Goal: Task Accomplishment & Management: Manage account settings

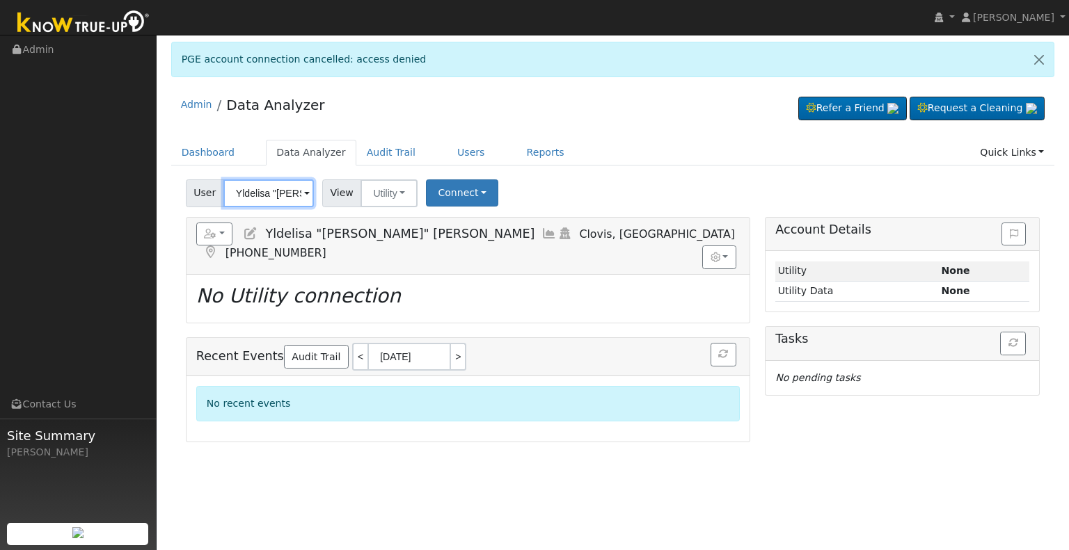
click at [246, 196] on input "Yldelisa "[PERSON_NAME]" [PERSON_NAME]" at bounding box center [268, 194] width 90 height 28
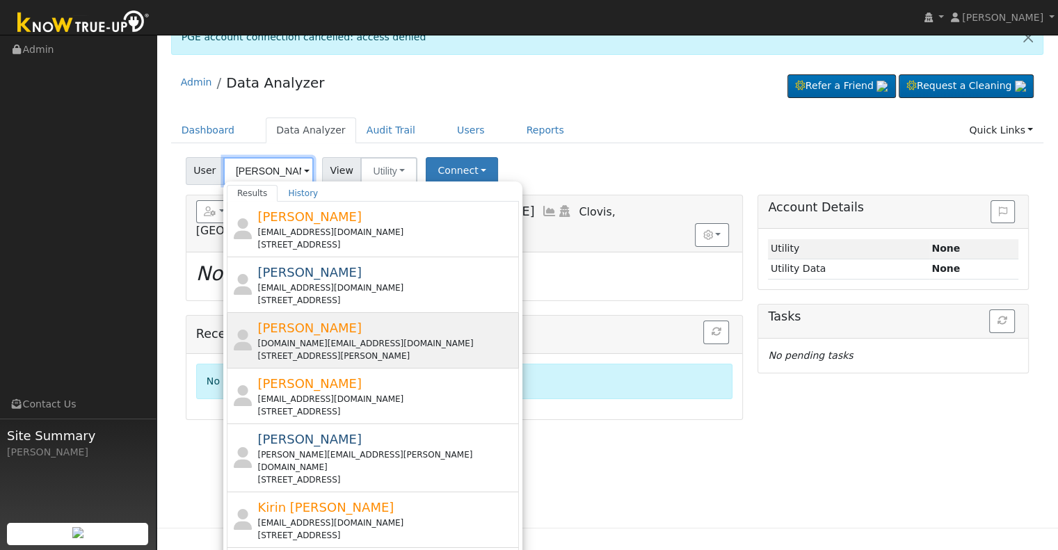
scroll to position [33, 0]
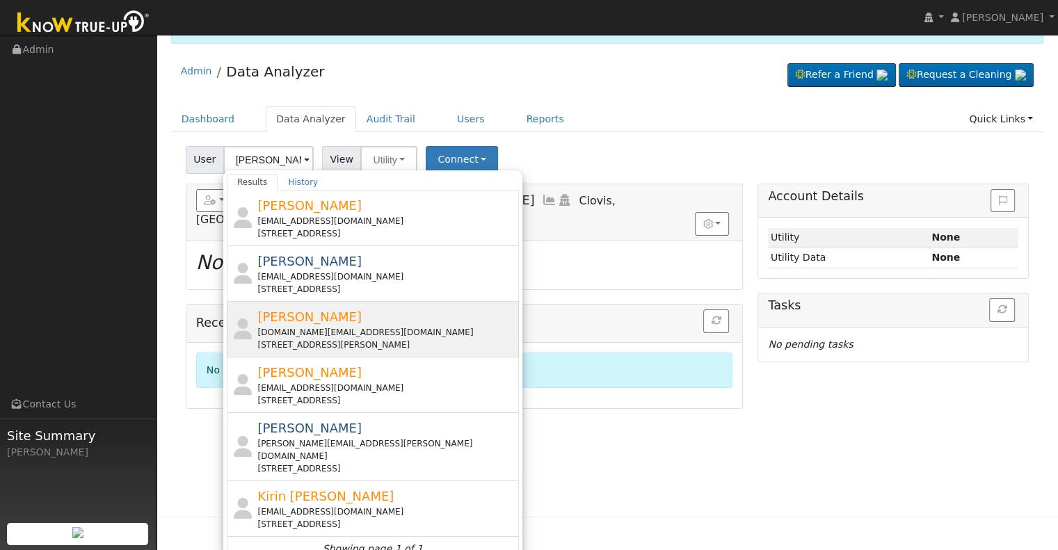
click at [351, 340] on div "[STREET_ADDRESS][PERSON_NAME]" at bounding box center [386, 345] width 258 height 13
type input "[PERSON_NAME]"
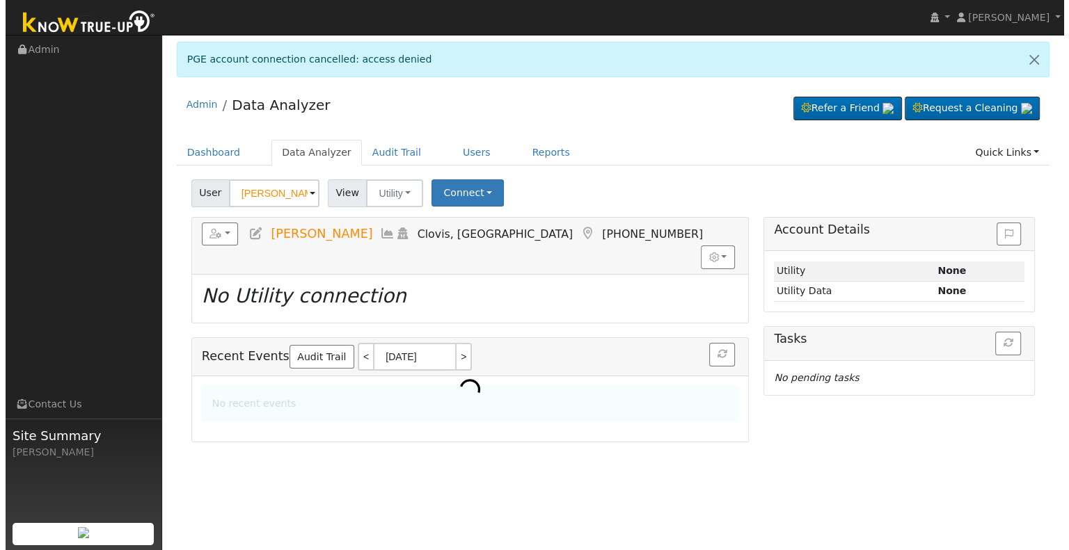
scroll to position [0, 0]
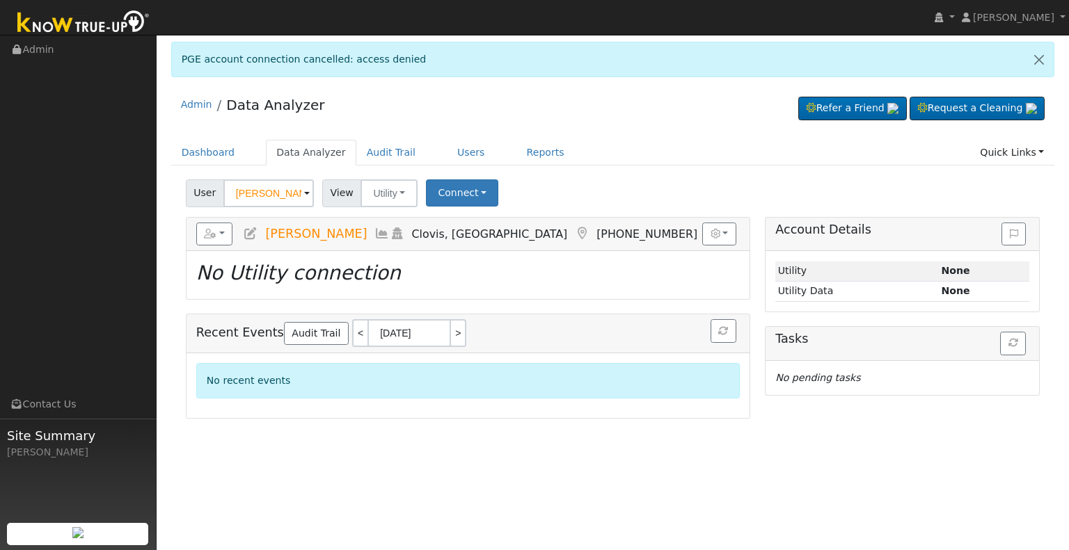
click at [250, 233] on icon at bounding box center [250, 234] width 15 height 13
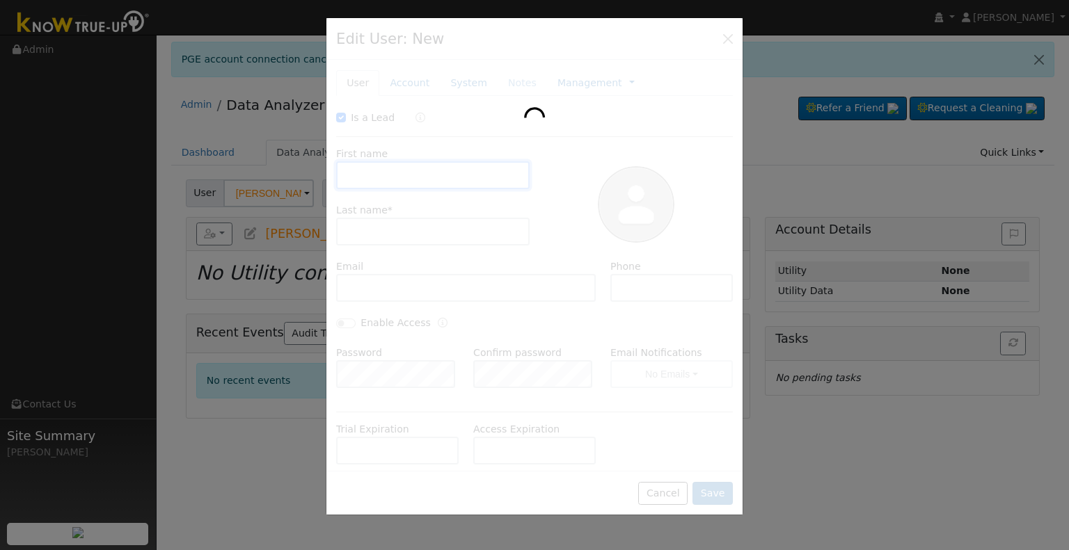
checkbox input "true"
type input "Ray"
type input "[PERSON_NAME]"
type input "[DOMAIN_NAME][EMAIL_ADDRESS][DOMAIN_NAME]"
type input "5595694852"
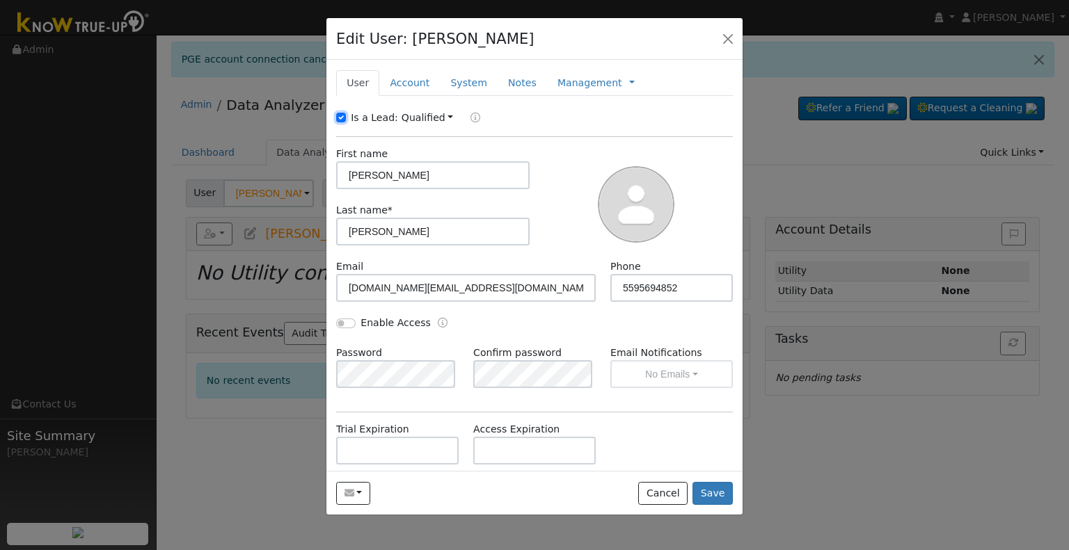
click at [344, 120] on input "Is a Lead:" at bounding box center [341, 118] width 10 height 10
checkbox input "false"
click at [381, 177] on input "Ray" at bounding box center [432, 175] width 193 height 28
type input "[PERSON_NAME]"
click at [683, 285] on input "5595694852" at bounding box center [671, 288] width 122 height 28
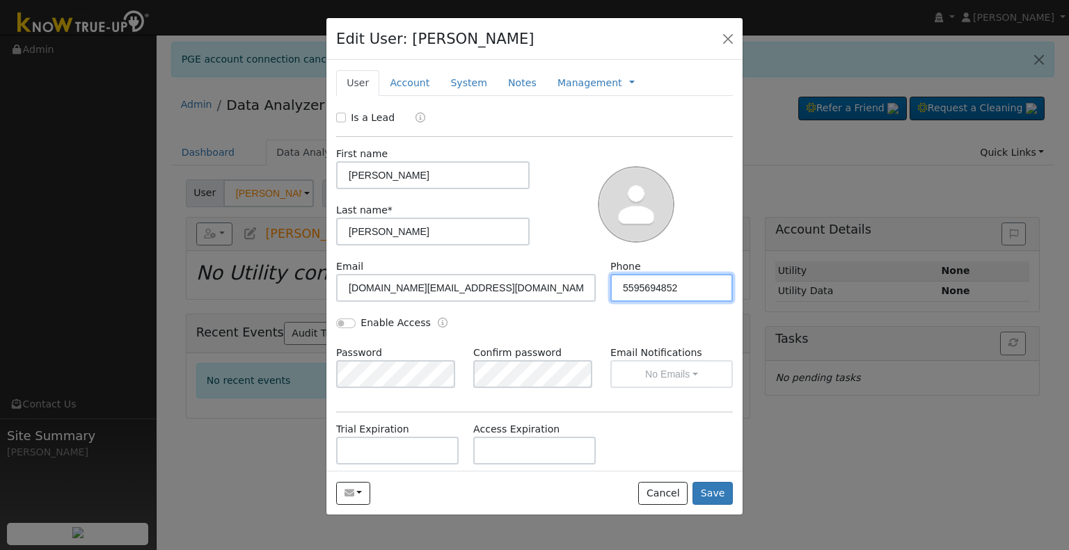
click at [683, 285] on input "5595694852" at bounding box center [671, 288] width 122 height 28
paste input "(559) 269-"
type input "[PHONE_NUMBER]"
click at [342, 322] on input "Enable Access" at bounding box center [345, 324] width 19 height 10
checkbox input "true"
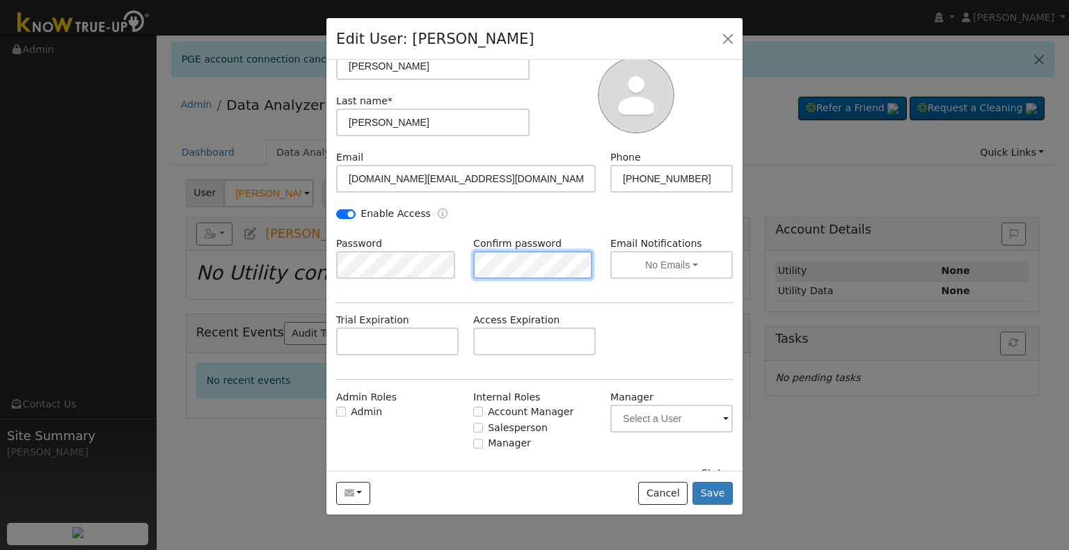
scroll to position [128, 0]
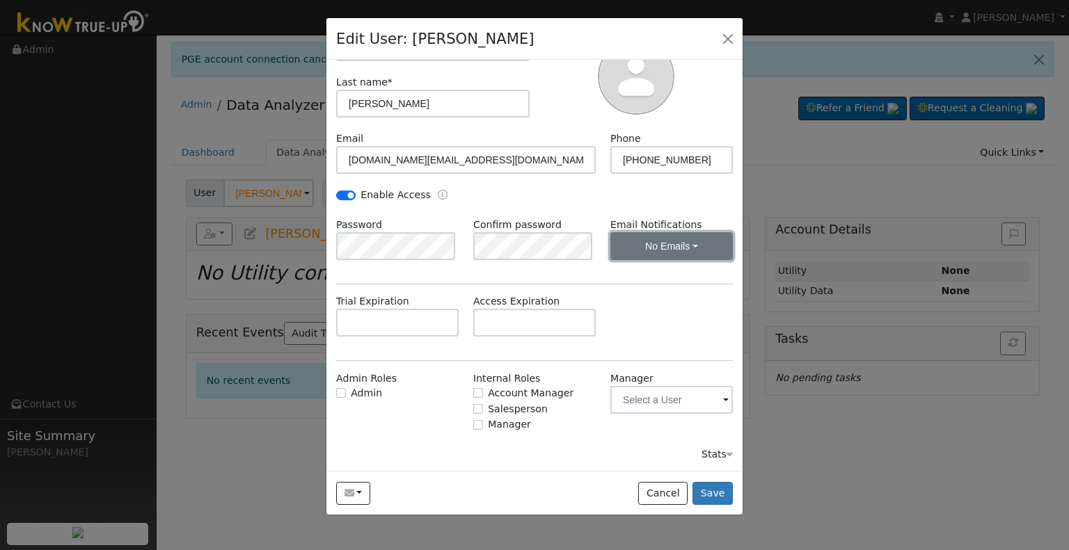
click at [658, 250] on button "No Emails" at bounding box center [671, 246] width 122 height 28
click at [647, 298] on link "Weekly Emails" at bounding box center [652, 296] width 97 height 19
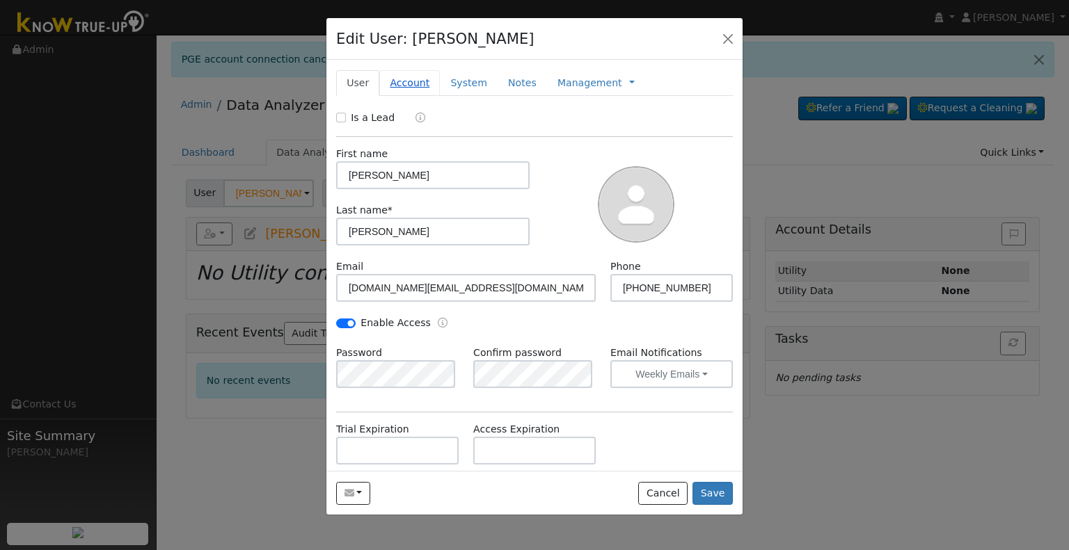
drag, startPoint x: 407, startPoint y: 83, endPoint x: 402, endPoint y: 89, distance: 7.9
click at [407, 83] on link "Account" at bounding box center [409, 83] width 61 height 26
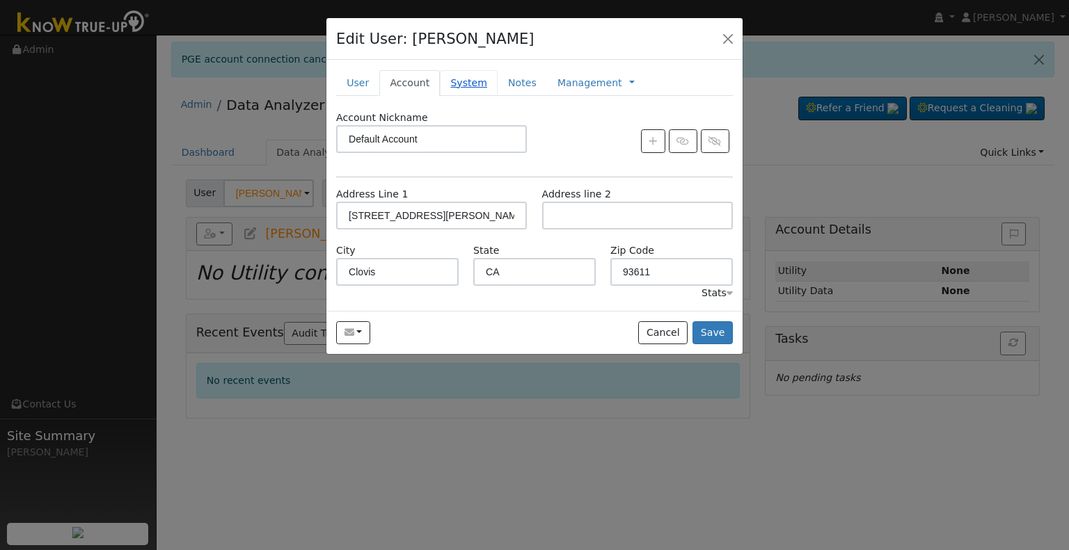
click at [457, 83] on link "System" at bounding box center [469, 83] width 58 height 26
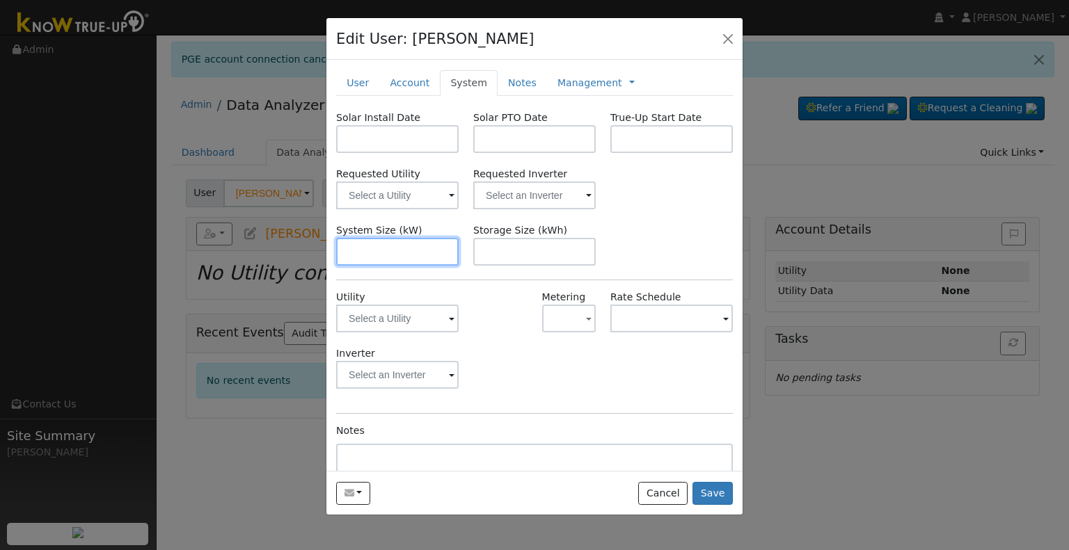
click at [401, 254] on input "text" at bounding box center [397, 252] width 122 height 28
paste input "11.480"
type input "11.5"
click at [381, 134] on input "text" at bounding box center [397, 139] width 122 height 28
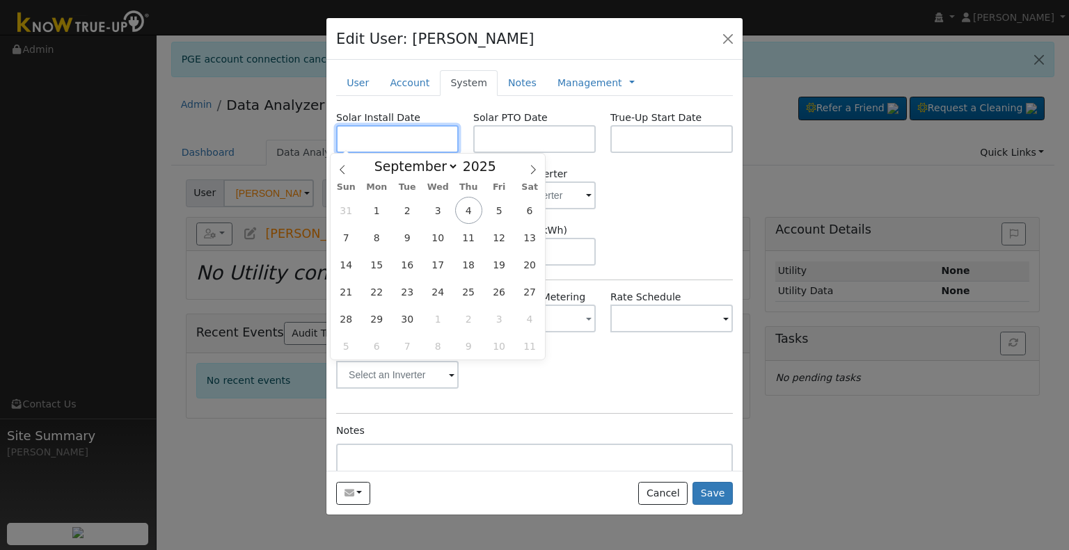
paste input "7/15/2025"
type input "[DATE]"
select select "6"
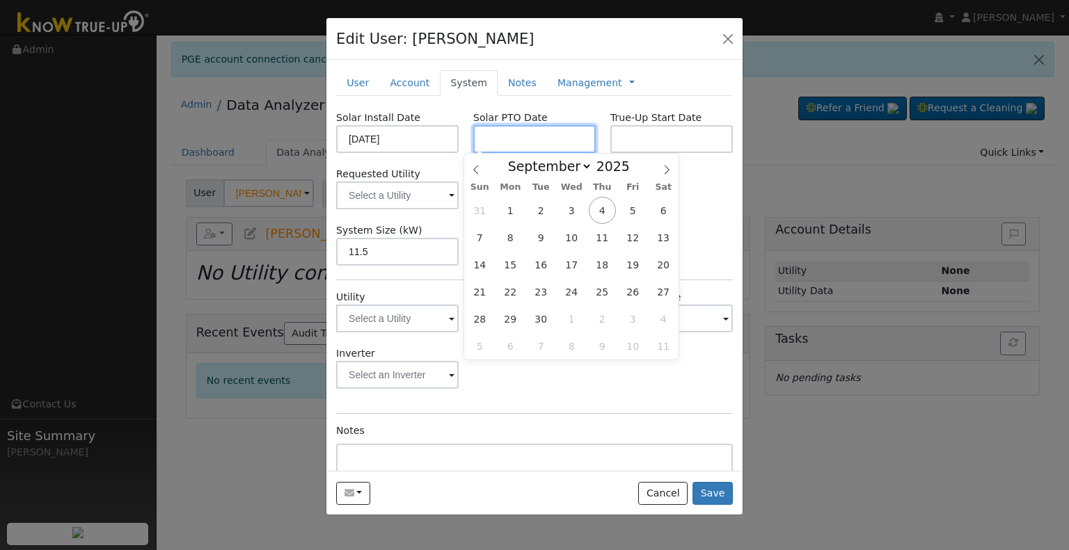
click at [559, 134] on input "text" at bounding box center [534, 139] width 122 height 28
paste input "9/3/2025"
type input "[DATE]"
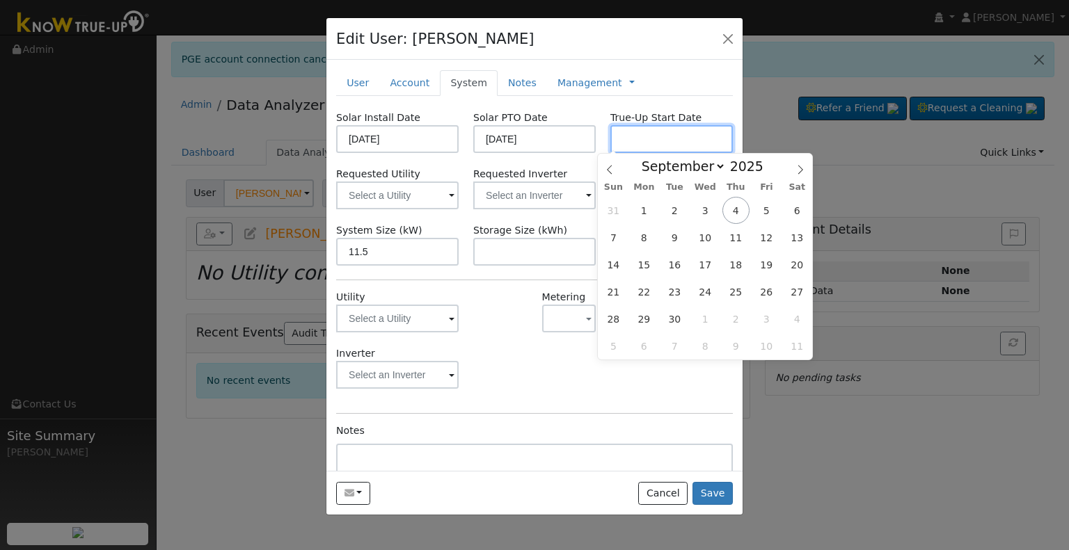
click at [646, 135] on input "text" at bounding box center [671, 139] width 122 height 28
paste input "9/3/2025"
type input "[DATE]"
click at [543, 199] on input "text" at bounding box center [534, 196] width 122 height 28
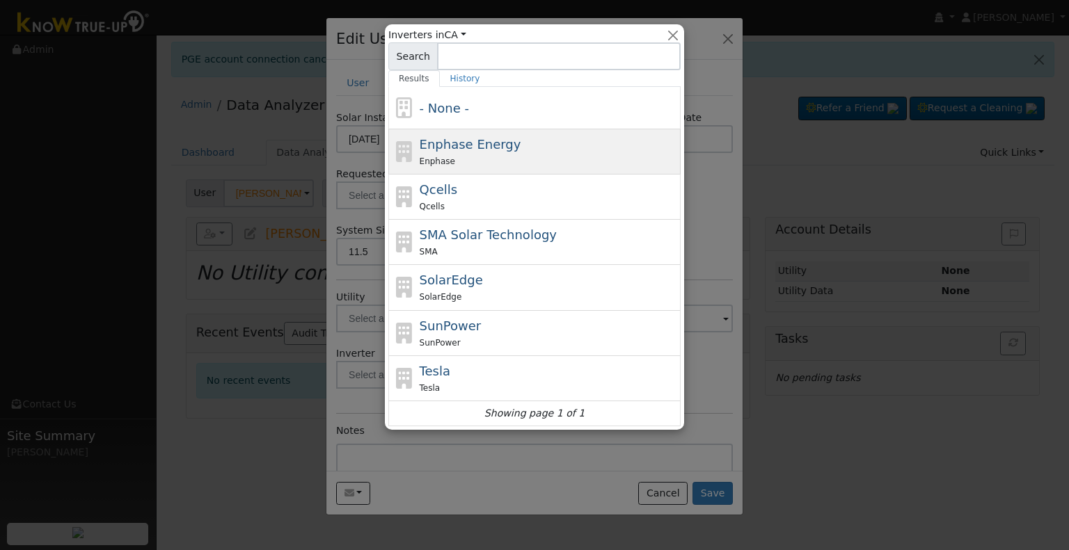
click at [501, 148] on span "Enphase Energy" at bounding box center [471, 144] width 102 height 15
type input "Enphase Energy"
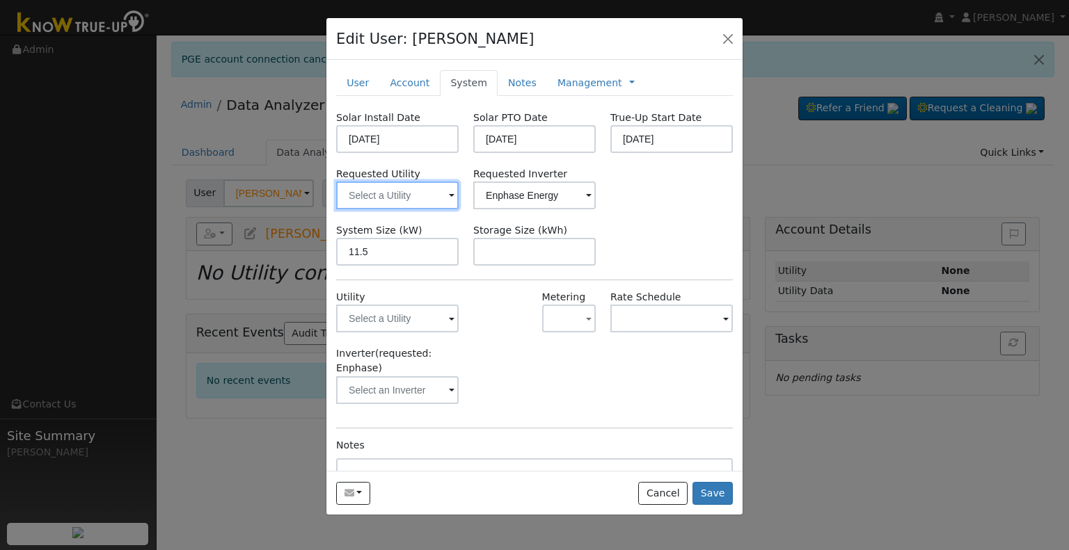
click at [406, 193] on input "text" at bounding box center [397, 196] width 122 height 28
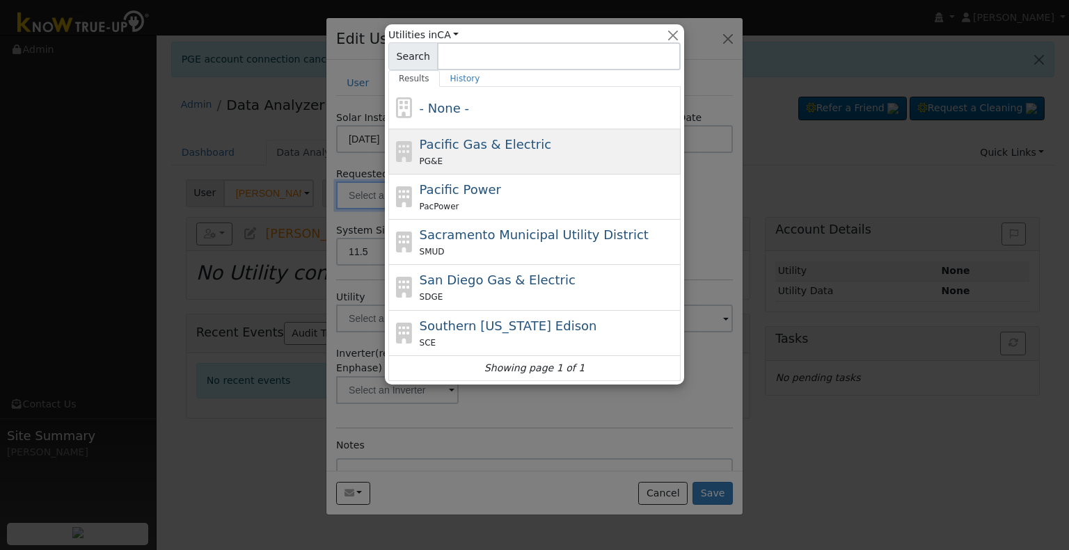
click at [454, 159] on div "PG&E" at bounding box center [549, 161] width 258 height 15
type input "Pacific Gas & Electric"
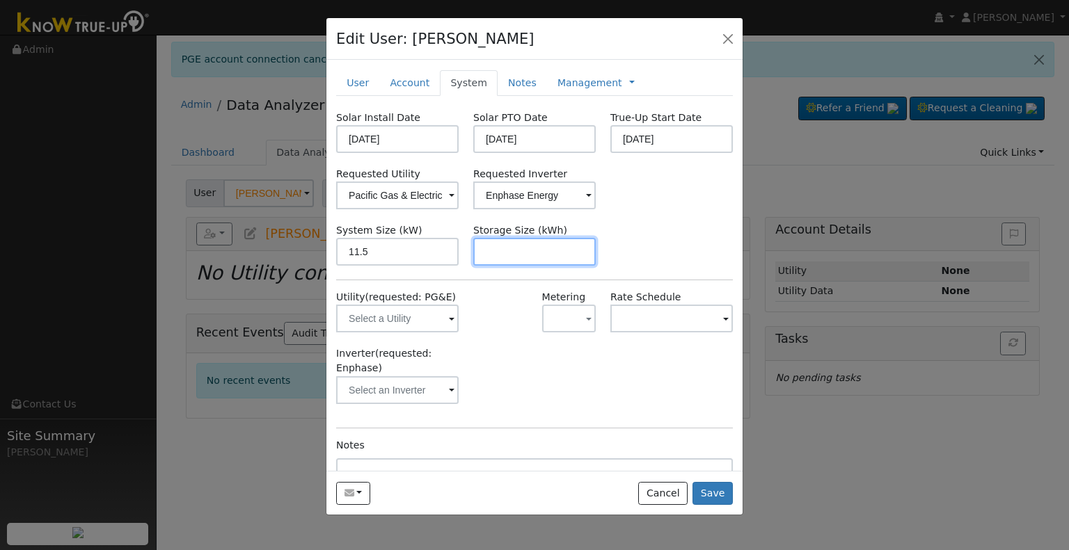
click at [515, 250] on input "text" at bounding box center [534, 252] width 122 height 28
paste input "20.00"
type input "20"
click at [566, 83] on link "Management" at bounding box center [589, 83] width 65 height 15
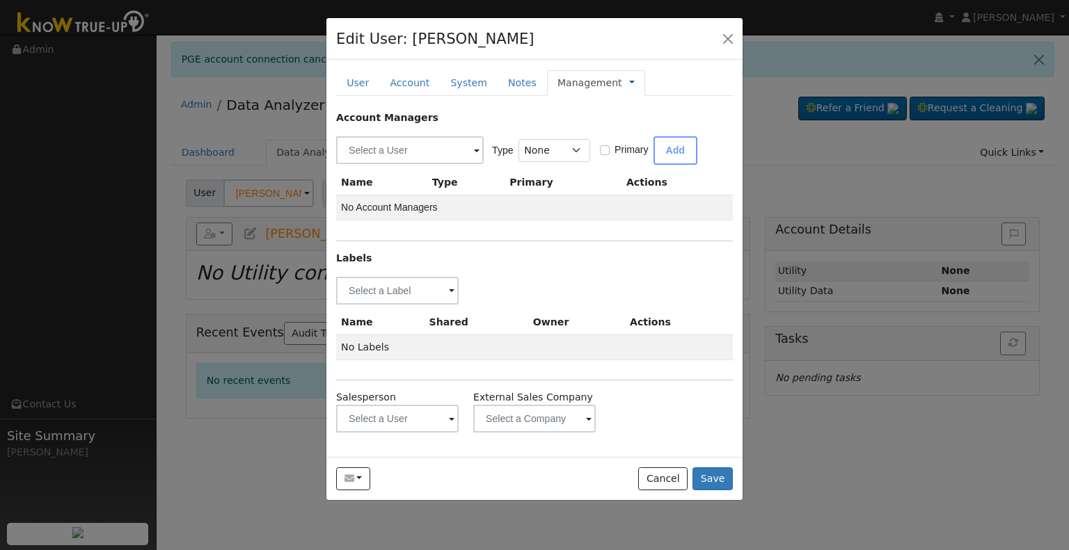
click at [629, 81] on link at bounding box center [632, 83] width 6 height 15
click at [630, 132] on link "Billing" at bounding box center [678, 127] width 97 height 19
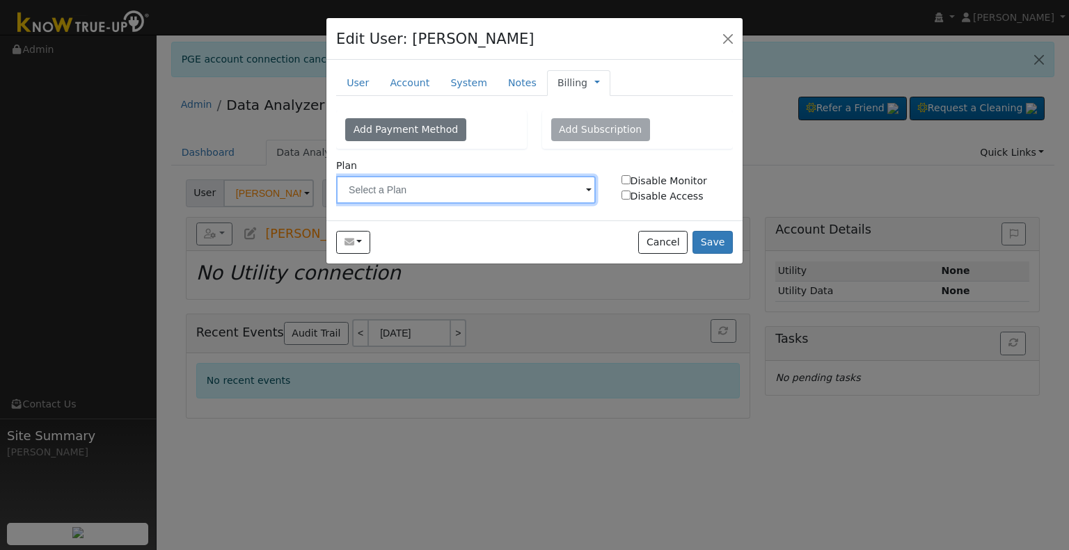
click at [422, 187] on input "text" at bounding box center [466, 190] width 260 height 28
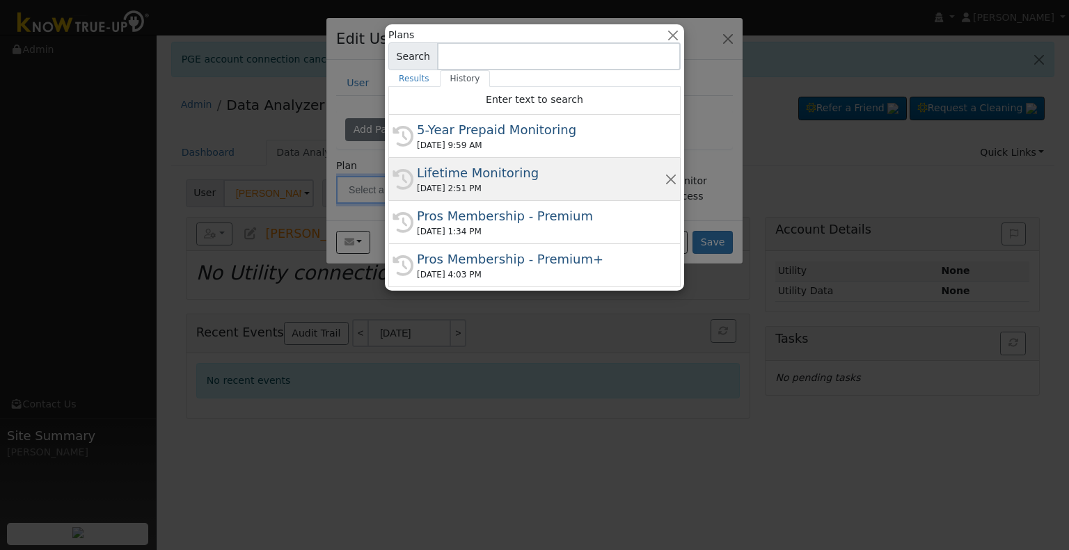
click at [459, 173] on div "Lifetime Monitoring" at bounding box center [541, 173] width 248 height 19
type input "Lifetime Monitoring"
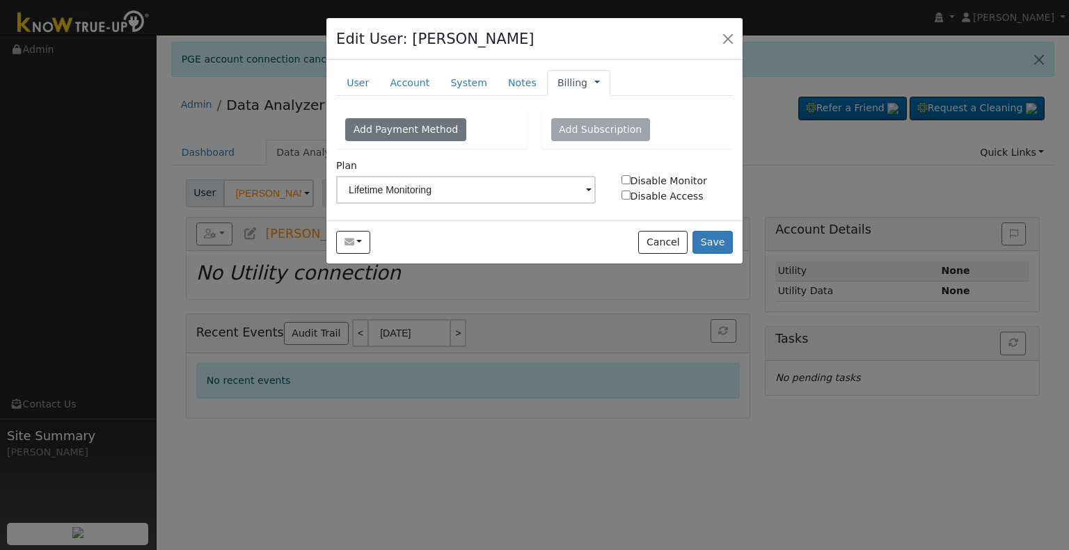
click at [594, 83] on link at bounding box center [597, 83] width 6 height 15
click at [595, 99] on link "Management" at bounding box center [643, 107] width 97 height 19
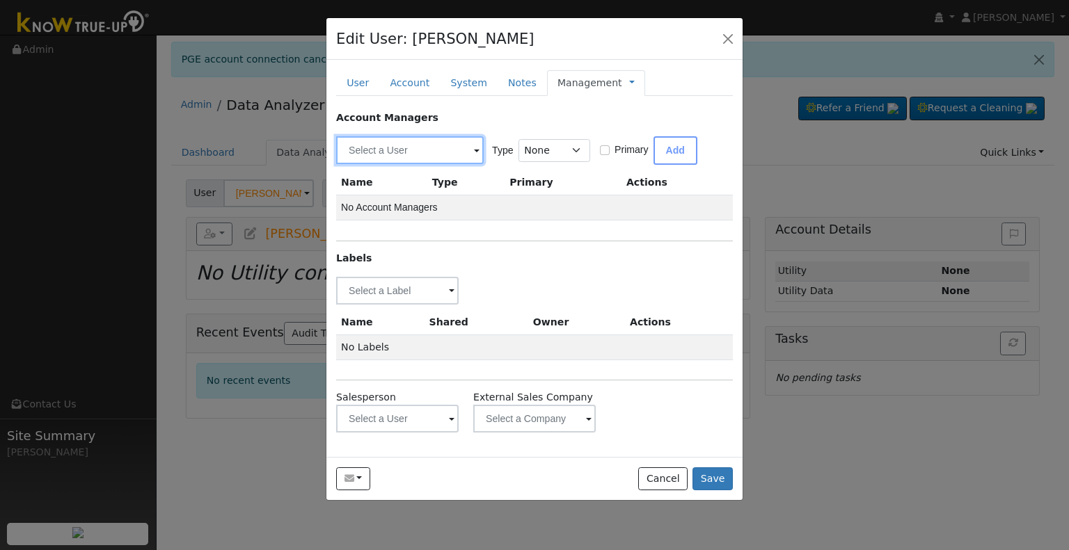
click at [398, 154] on input "text" at bounding box center [410, 150] width 148 height 28
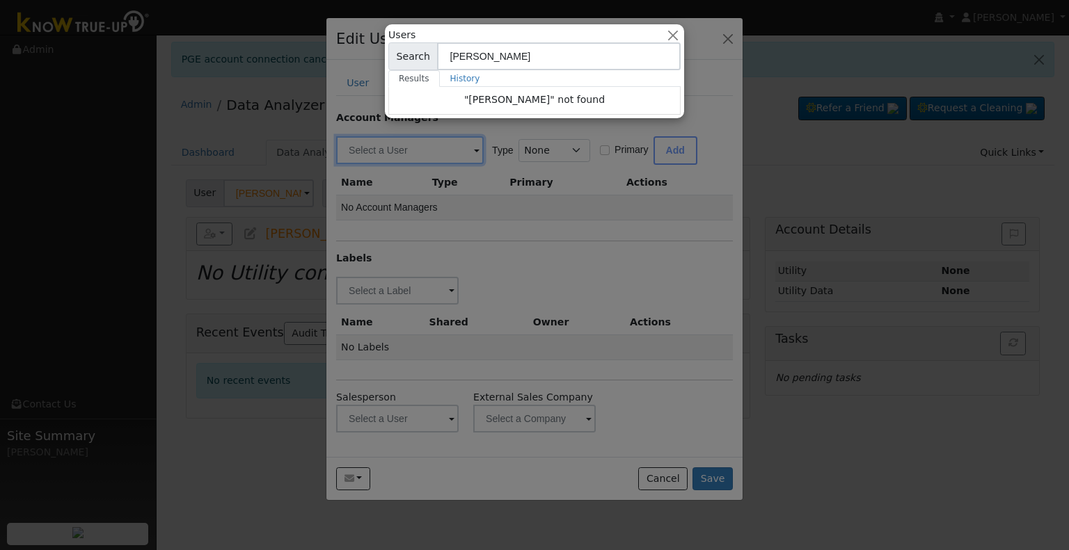
type input "jeff"
click at [491, 246] on div at bounding box center [534, 275] width 1069 height 550
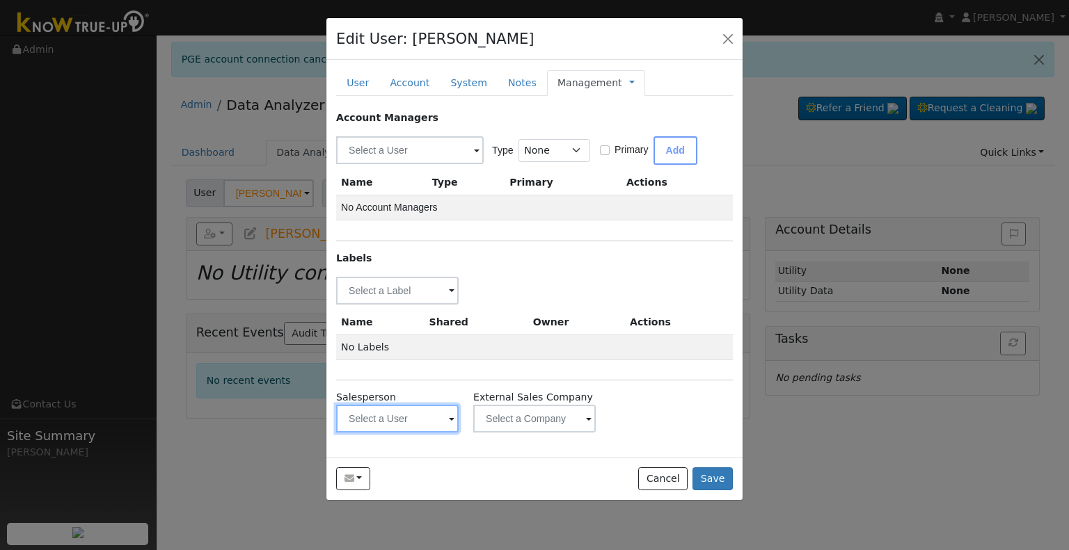
click at [387, 411] on input "text" at bounding box center [397, 419] width 122 height 28
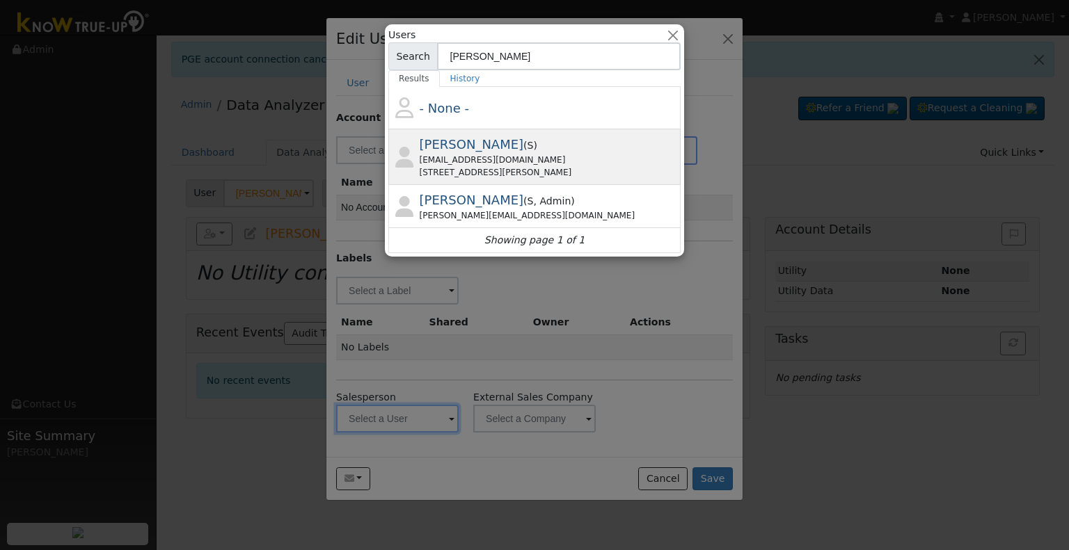
type input "jeff"
click at [562, 162] on div "jeffreyverrue@gmail.com" at bounding box center [549, 160] width 258 height 13
type input "[PERSON_NAME]"
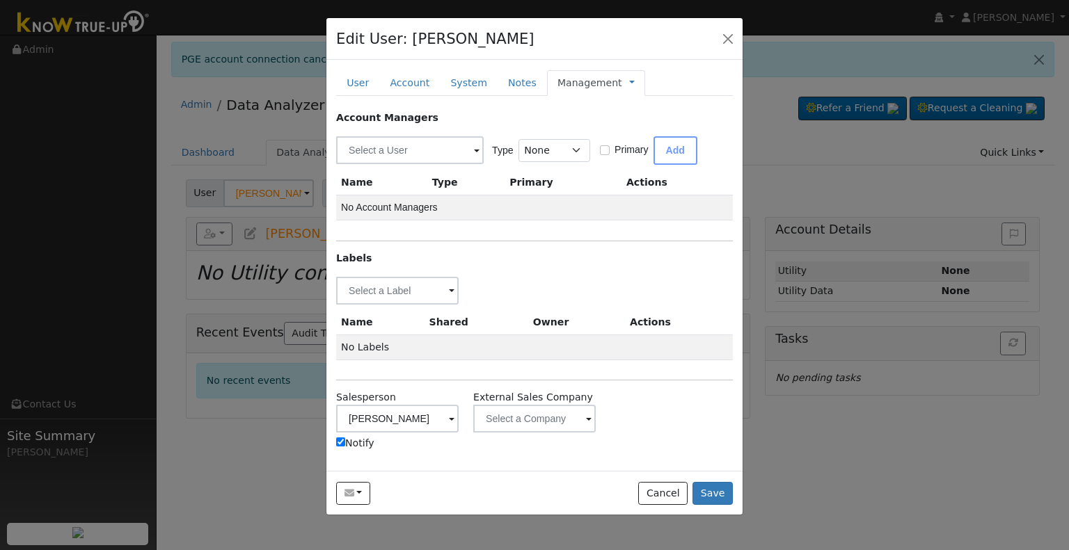
click at [340, 438] on input "Notify" at bounding box center [340, 442] width 9 height 9
checkbox input "false"
click at [380, 292] on input "text" at bounding box center [397, 291] width 122 height 28
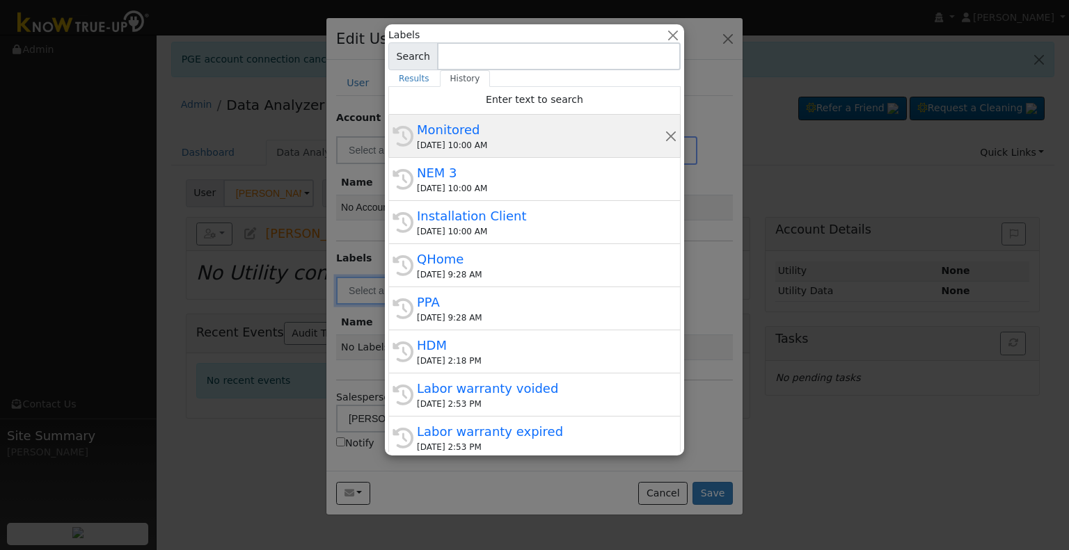
click at [491, 134] on div "Monitored" at bounding box center [541, 129] width 248 height 19
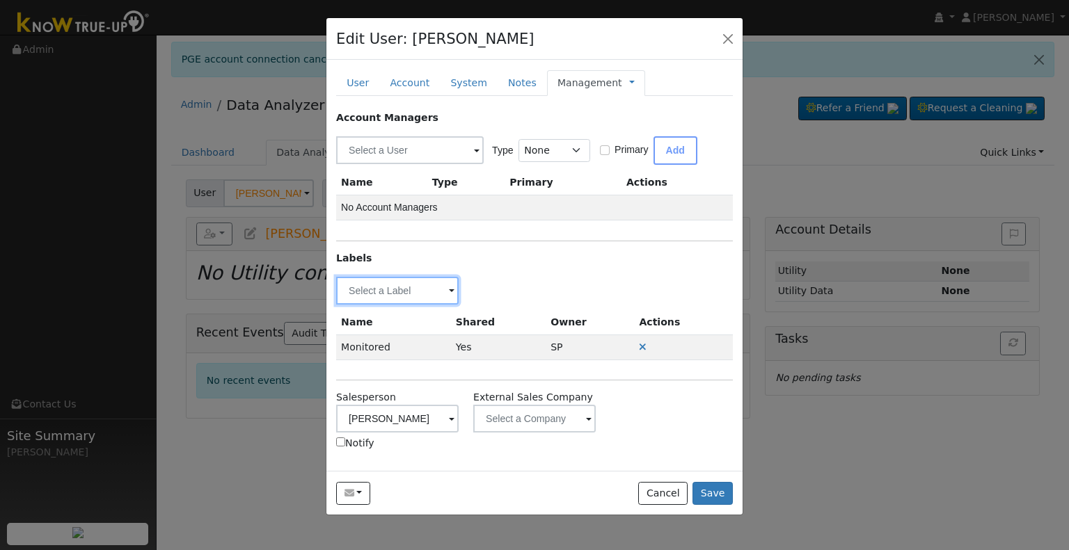
click at [379, 286] on input "text" at bounding box center [397, 291] width 122 height 28
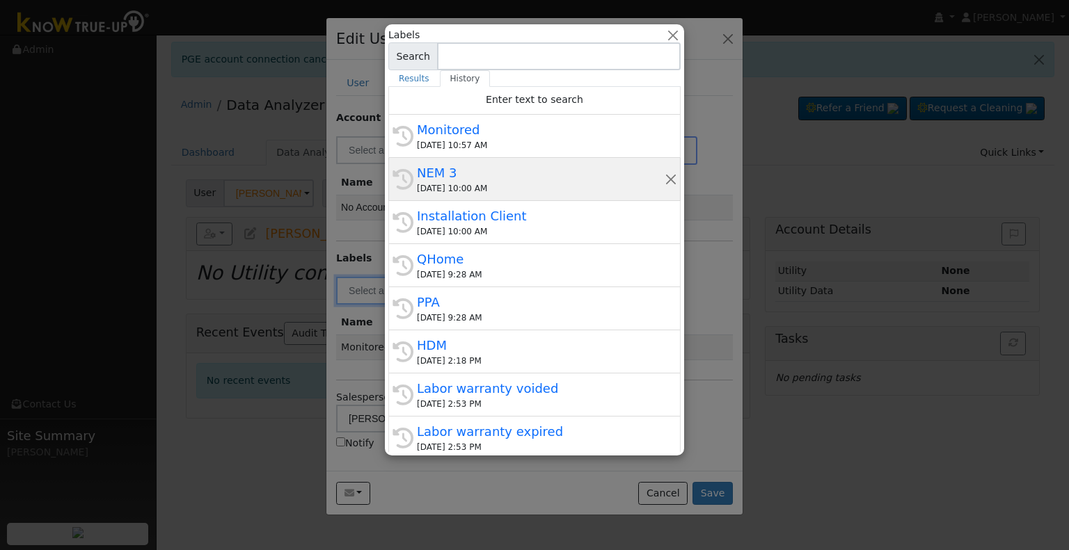
click at [467, 191] on div "09/04/2025 10:00 AM" at bounding box center [541, 188] width 248 height 13
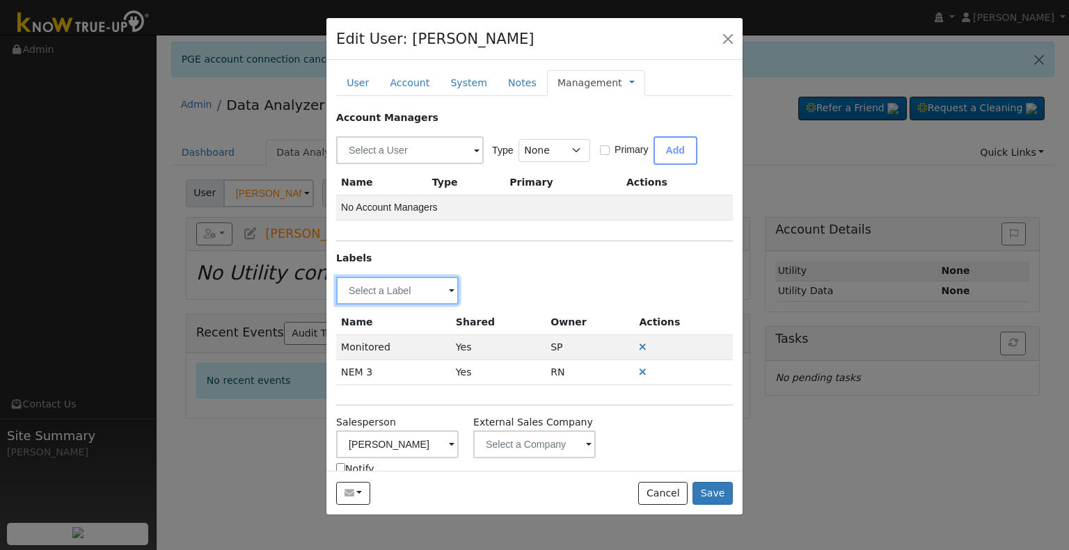
click at [385, 288] on input "text" at bounding box center [397, 291] width 122 height 28
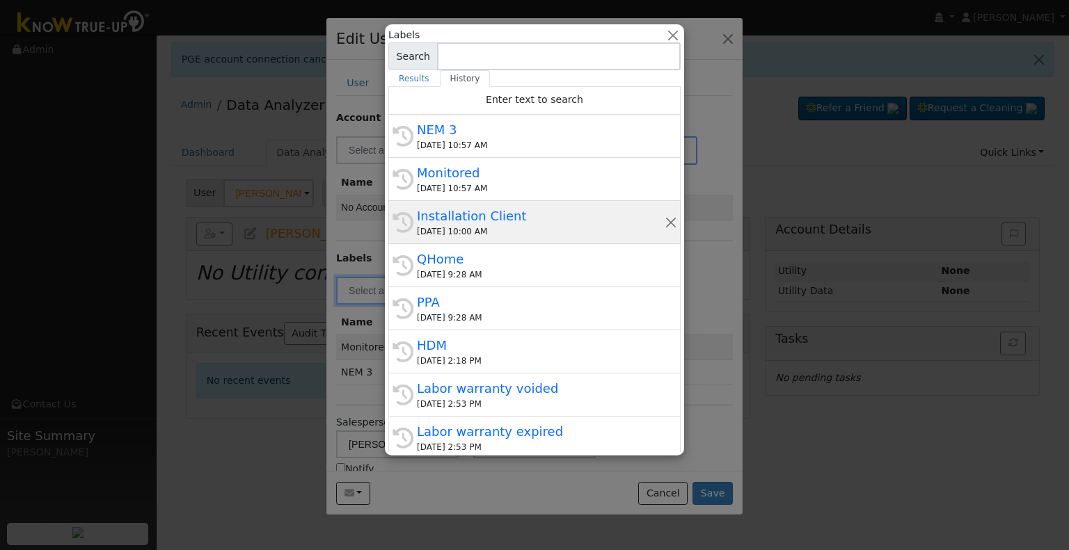
click at [484, 219] on div "Installation Client" at bounding box center [541, 216] width 248 height 19
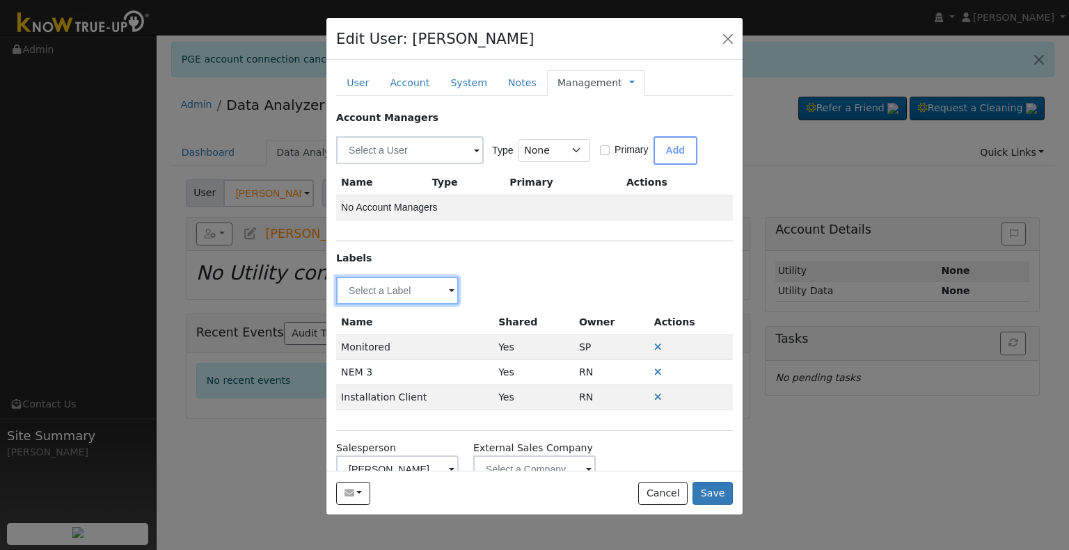
click at [373, 288] on input "text" at bounding box center [397, 291] width 122 height 28
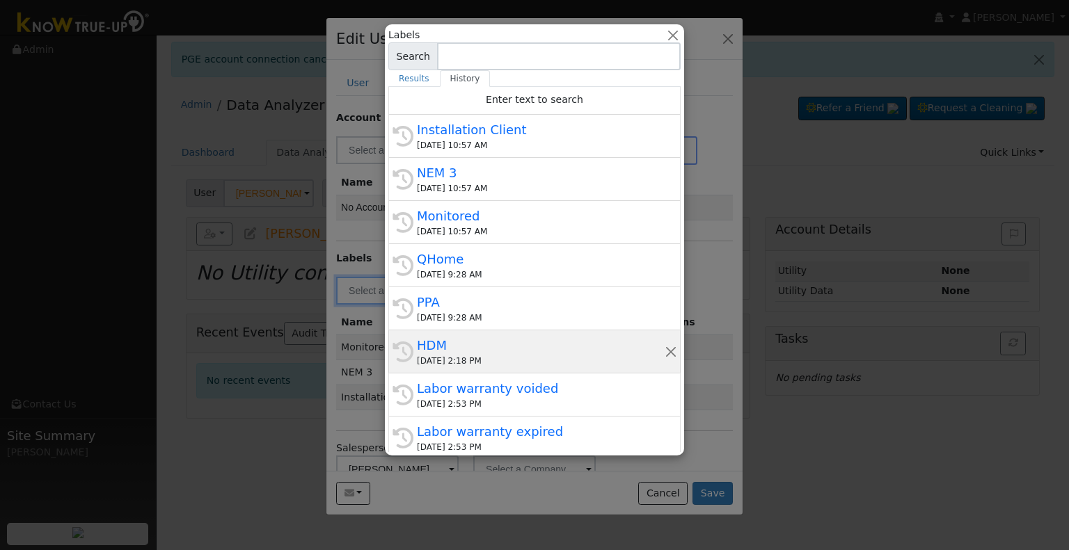
click at [502, 355] on div "09/03/2025 2:18 PM" at bounding box center [541, 361] width 248 height 13
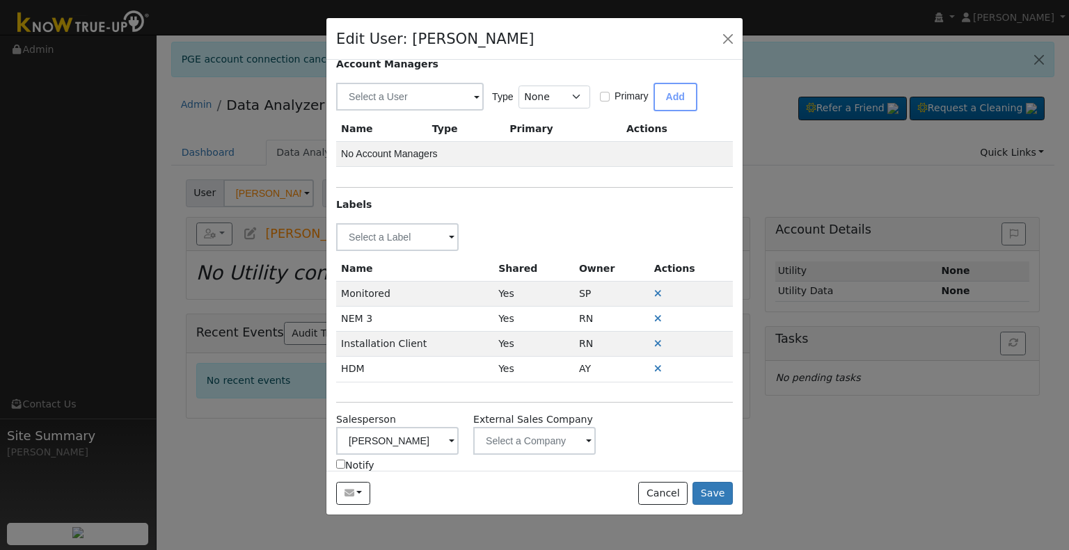
scroll to position [70, 0]
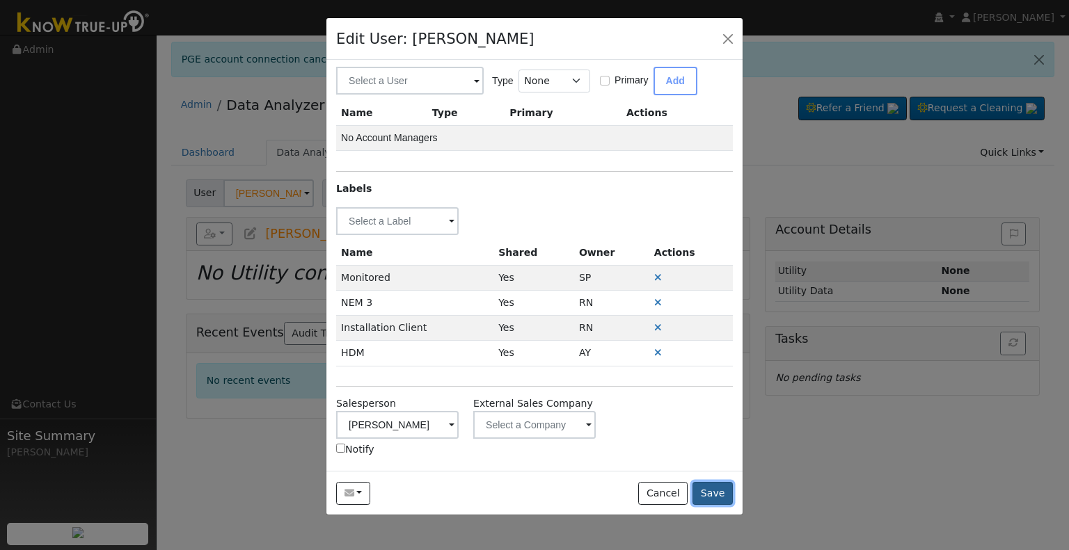
click at [715, 492] on button "Save" at bounding box center [712, 494] width 40 height 24
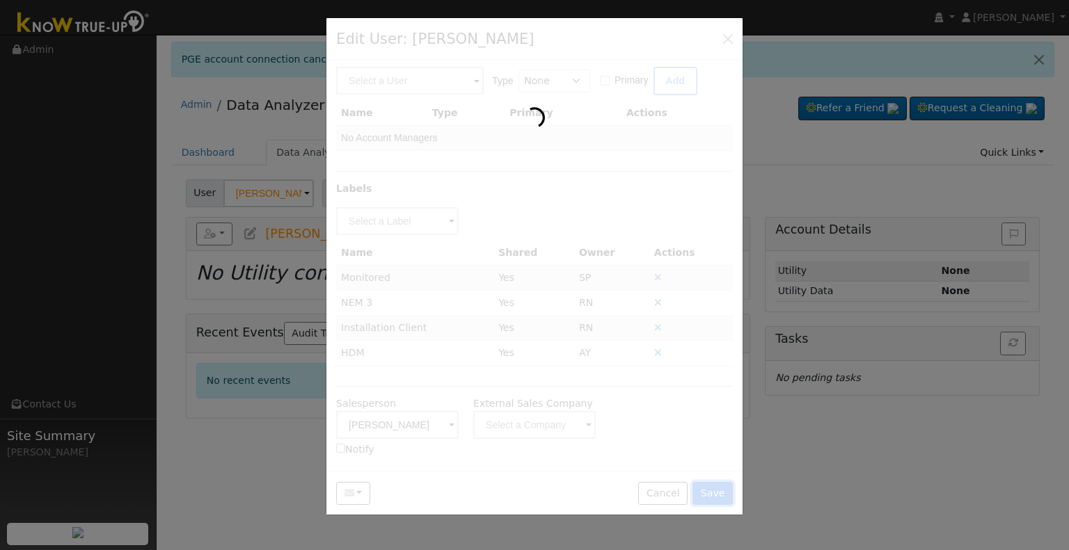
scroll to position [0, 0]
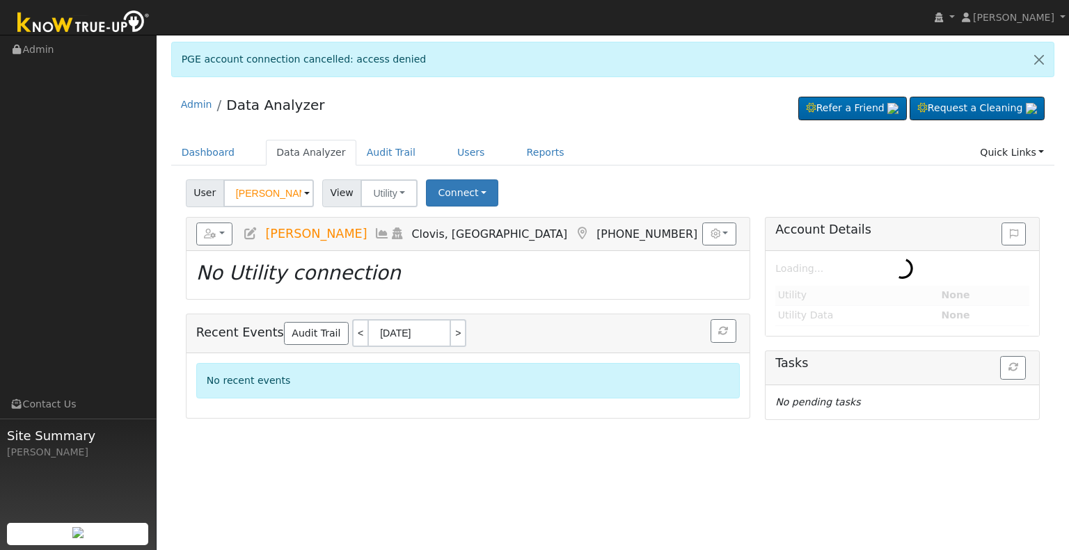
type input "[PERSON_NAME]"
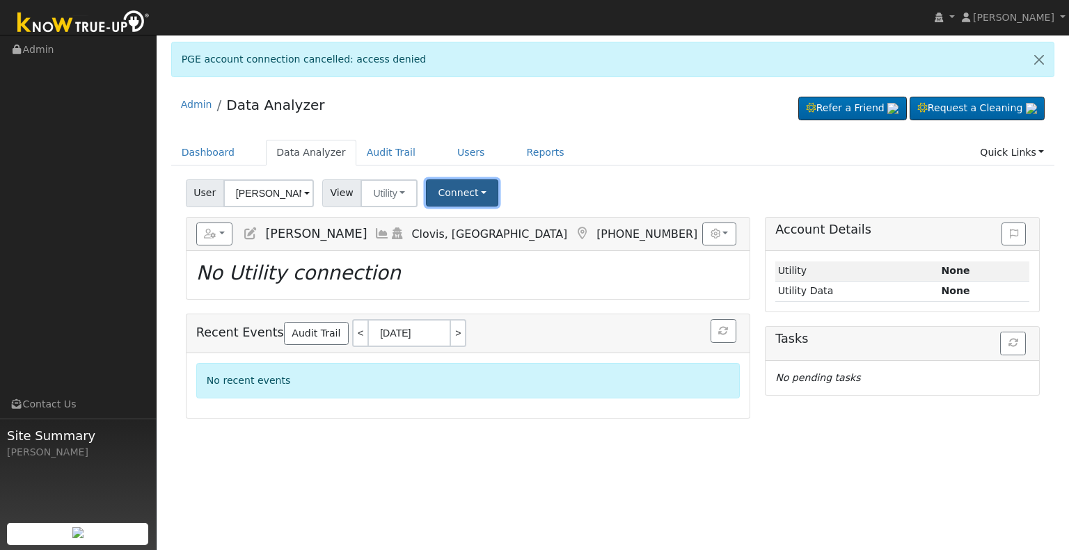
click at [442, 191] on button "Connect" at bounding box center [462, 193] width 72 height 27
click at [483, 218] on link "Select a Provider" at bounding box center [481, 223] width 109 height 19
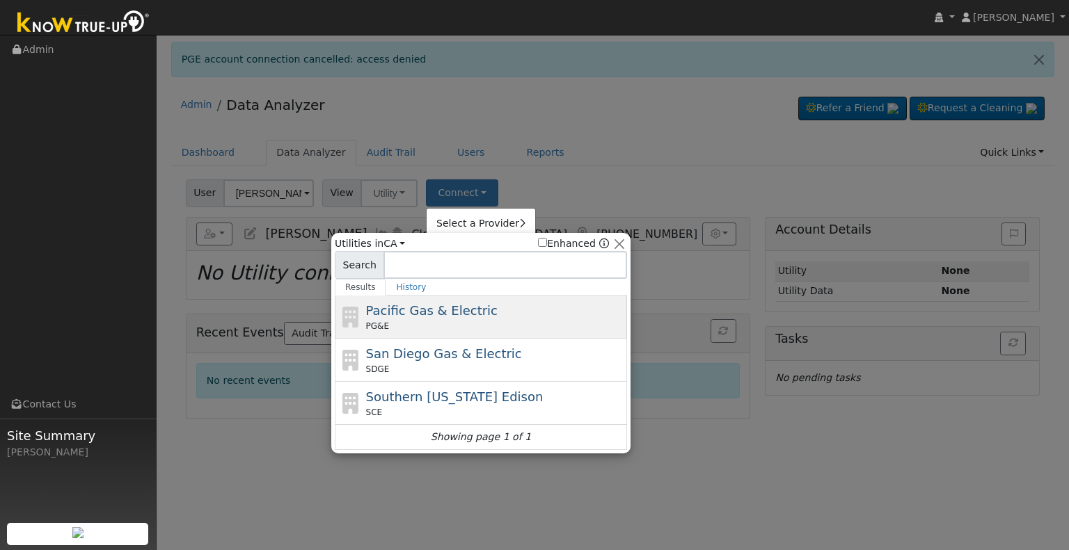
click at [424, 327] on div "PG&E" at bounding box center [495, 326] width 258 height 13
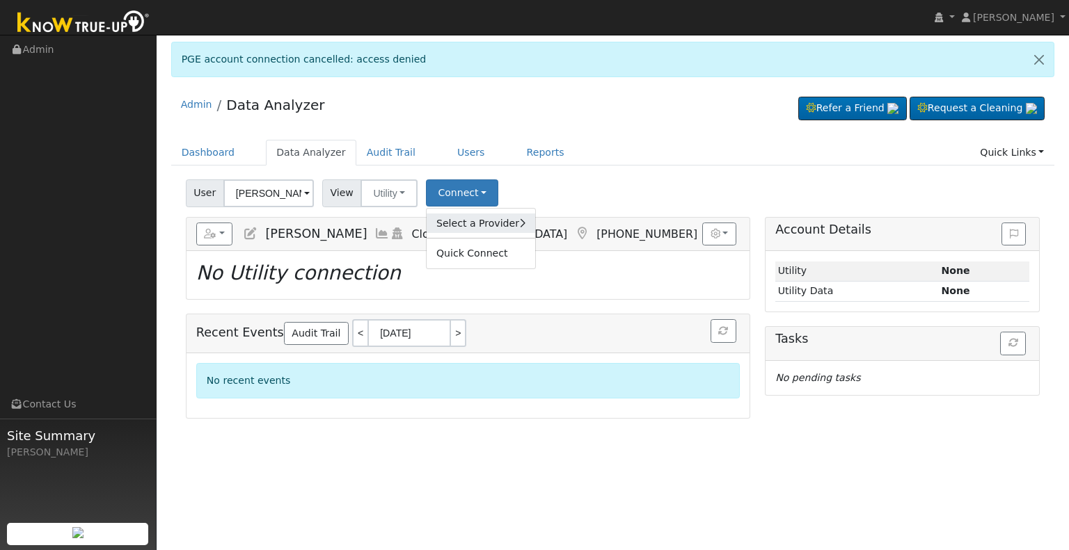
click at [453, 219] on link "Select a Provider" at bounding box center [481, 223] width 109 height 19
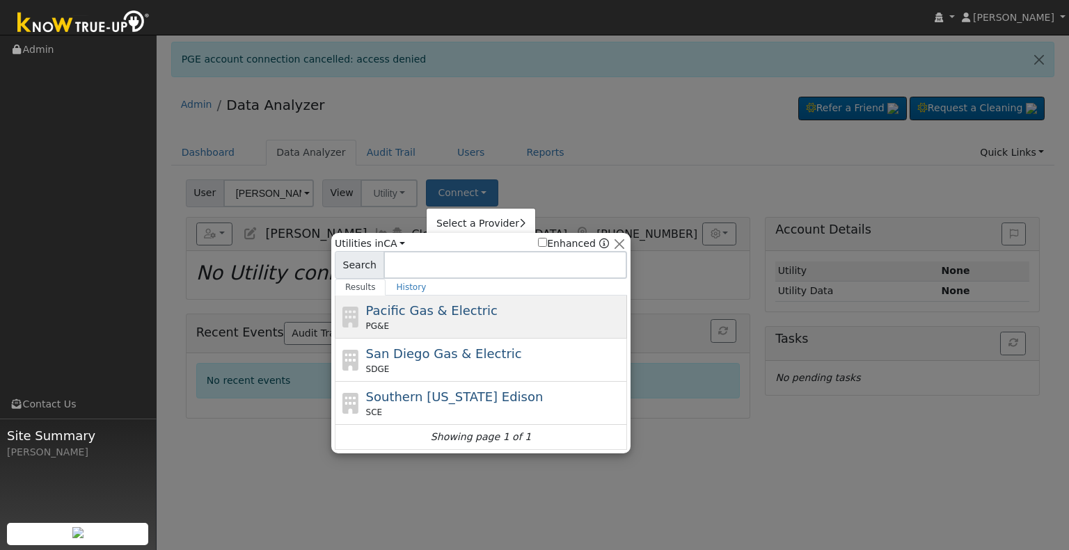
click at [456, 320] on div "PG&E" at bounding box center [495, 326] width 258 height 13
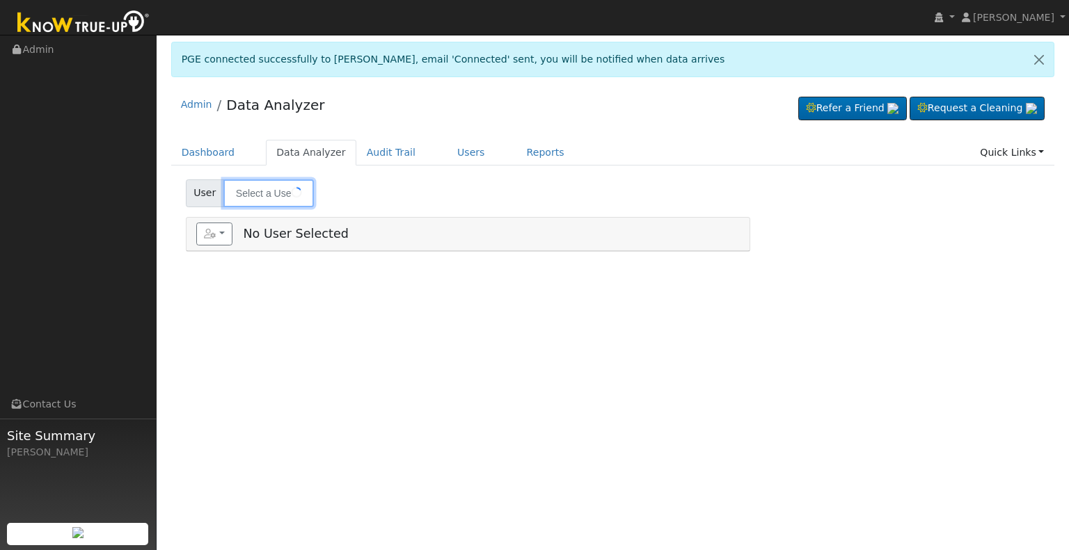
type input "[PERSON_NAME]"
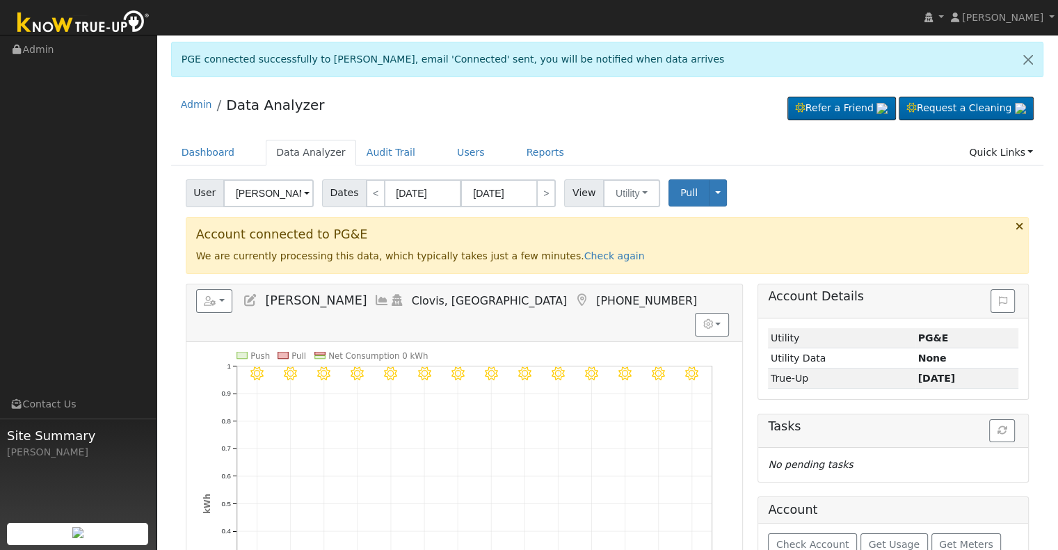
scroll to position [139, 0]
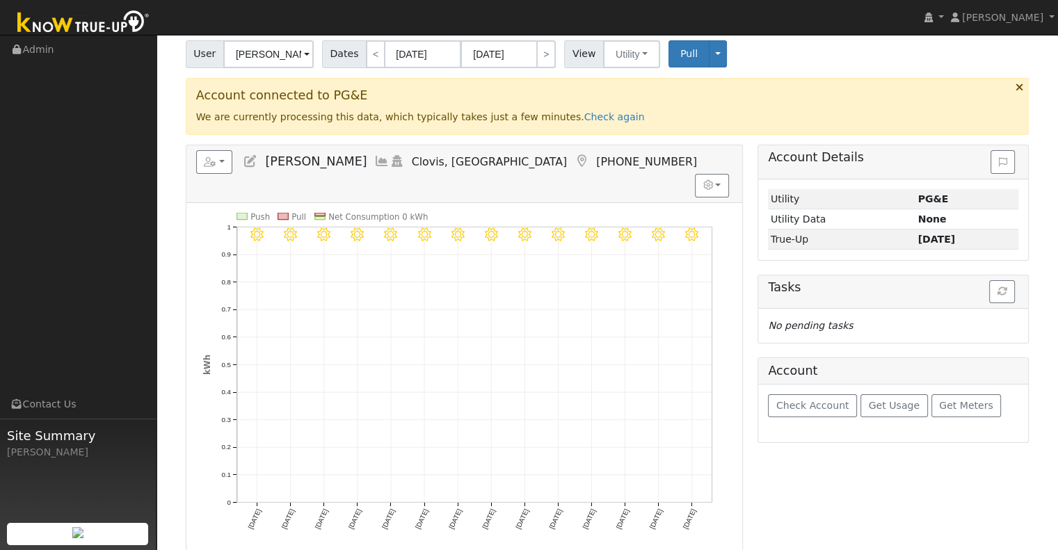
click at [253, 158] on icon at bounding box center [250, 161] width 15 height 13
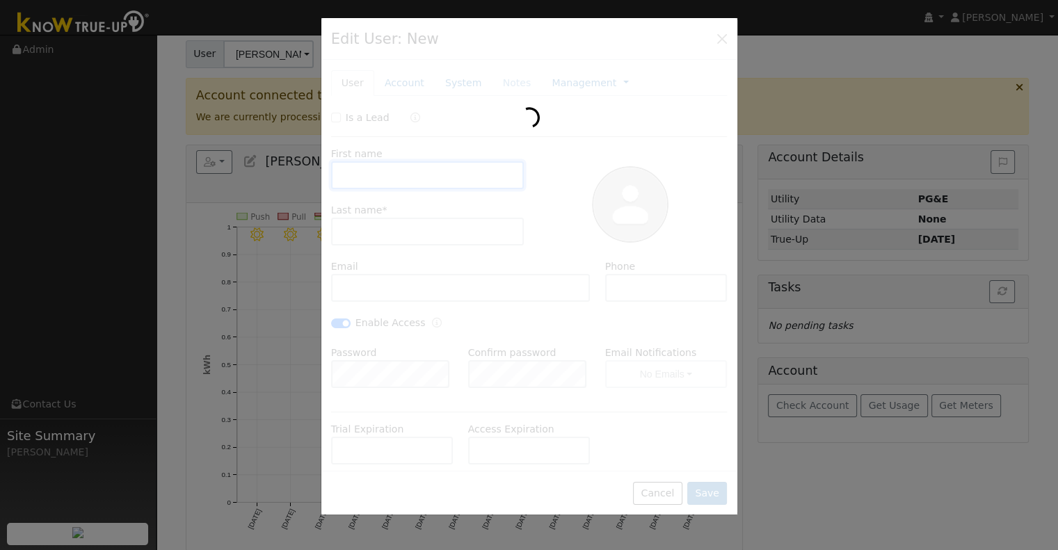
type input "[PERSON_NAME]"
type input "[DOMAIN_NAME][EMAIL_ADDRESS][DOMAIN_NAME]"
type input "[PHONE_NUMBER]"
checkbox input "true"
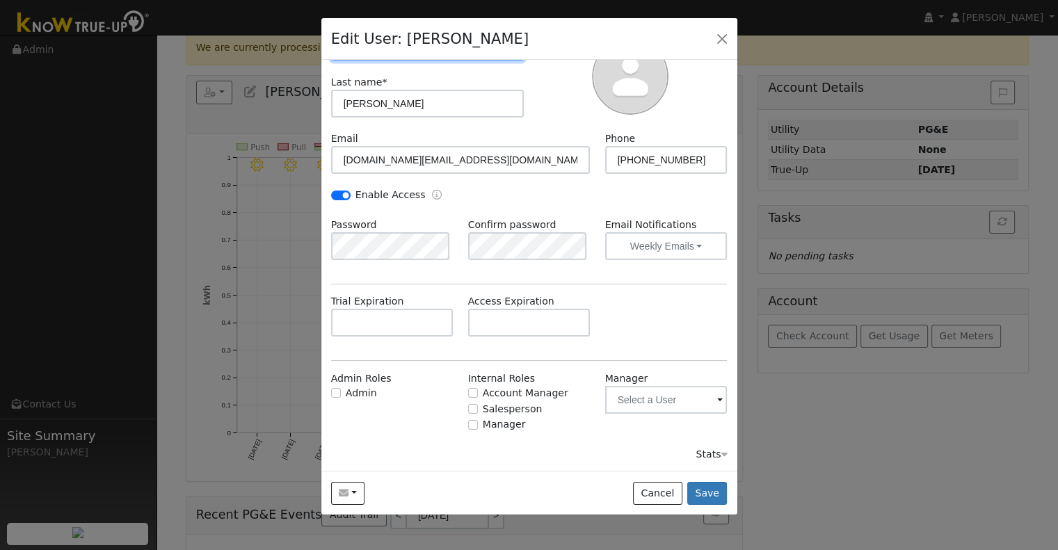
scroll to position [0, 0]
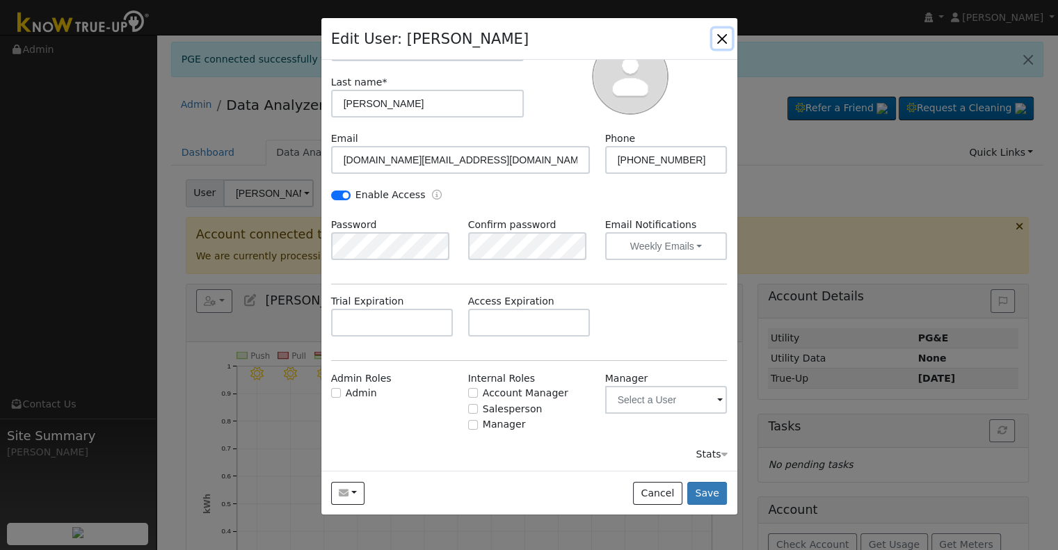
click at [724, 35] on button "button" at bounding box center [722, 38] width 19 height 19
